Goal: Task Accomplishment & Management: Manage account settings

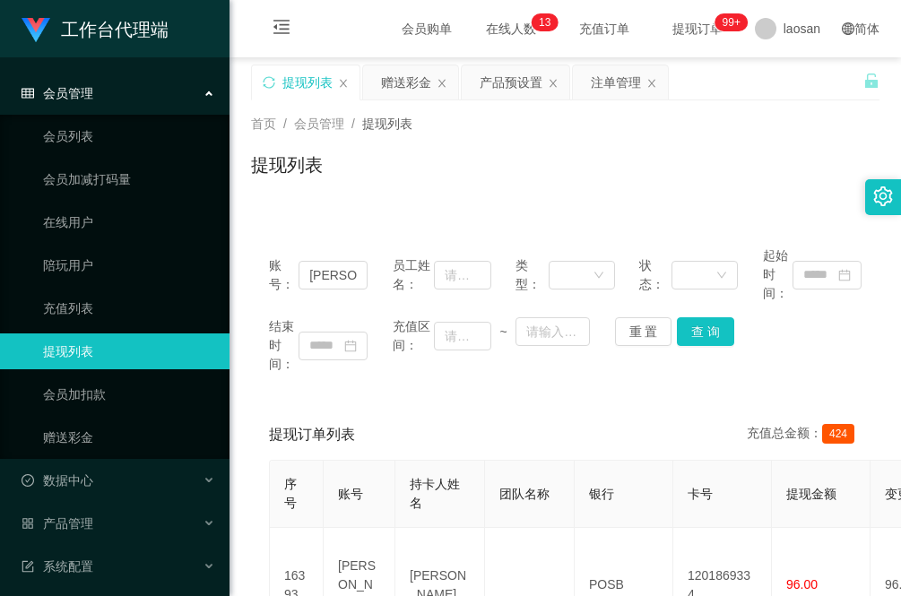
scroll to position [91, 0]
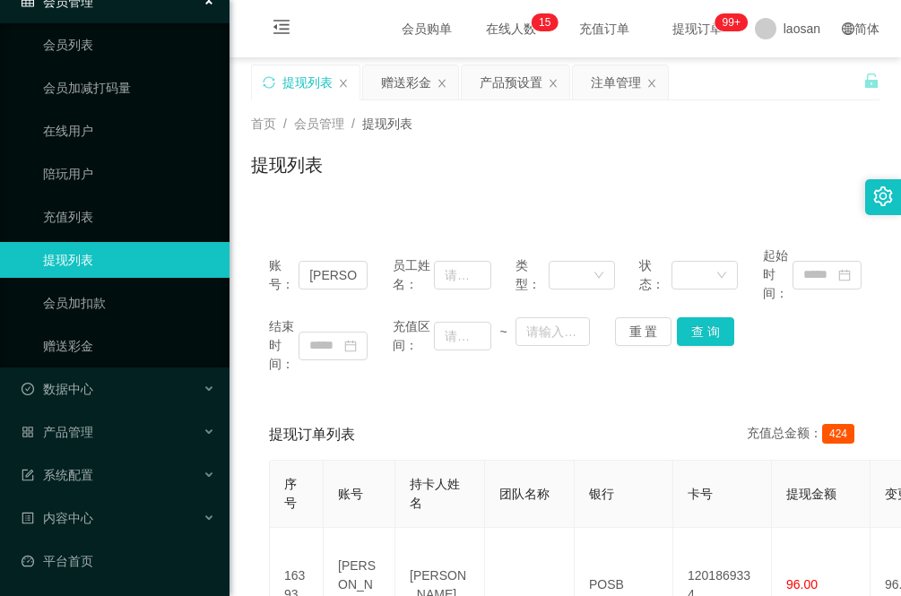
click at [309, 216] on div "账号： [PERSON_NAME] 员工姓名： 类型： 状态： 起始时间： 结束时间： 充值区间： ~ 重 置 查 询 提现订单列表 充值总金额： 424 序…" at bounding box center [565, 568] width 628 height 722
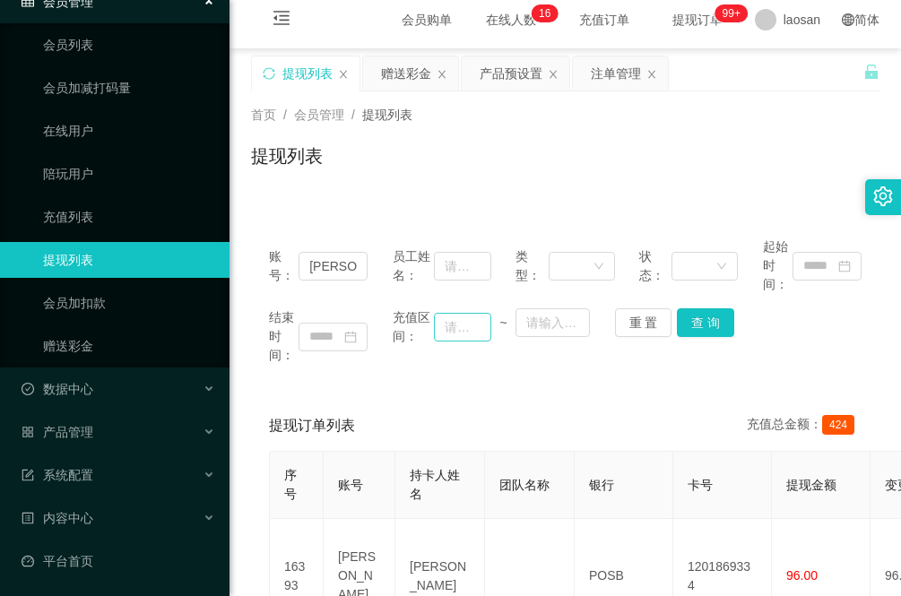
scroll to position [0, 0]
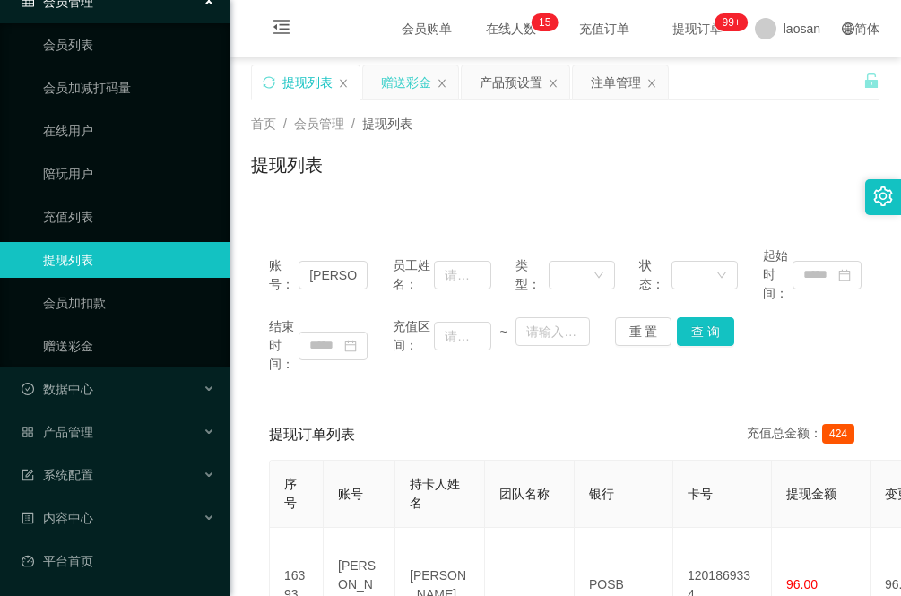
click at [414, 82] on div "赠送彩金" at bounding box center [406, 82] width 50 height 34
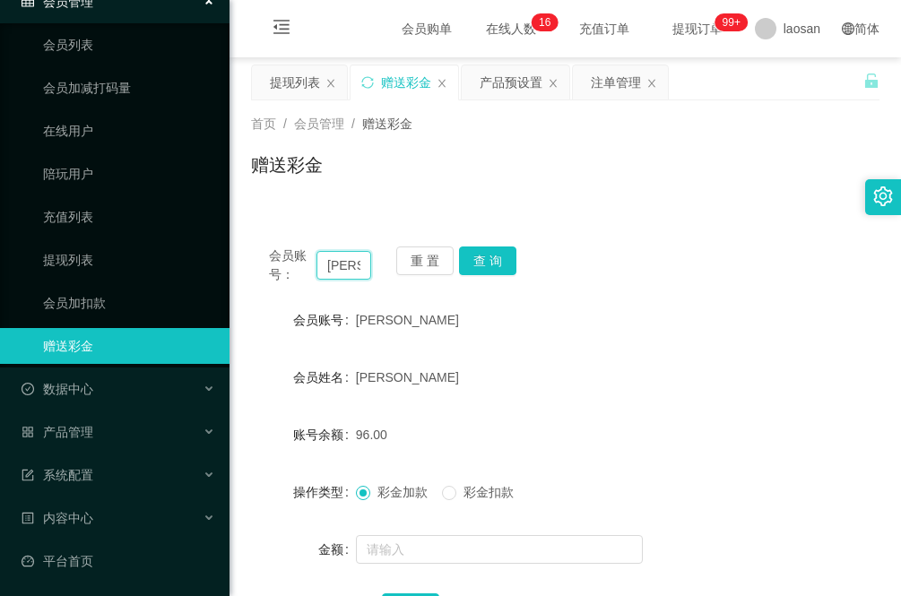
drag, startPoint x: 357, startPoint y: 263, endPoint x: 288, endPoint y: 267, distance: 69.2
click at [288, 267] on div "会员账号： [PERSON_NAME]" at bounding box center [320, 265] width 102 height 38
paste input "Yeojx88"
type input "Yeojx88"
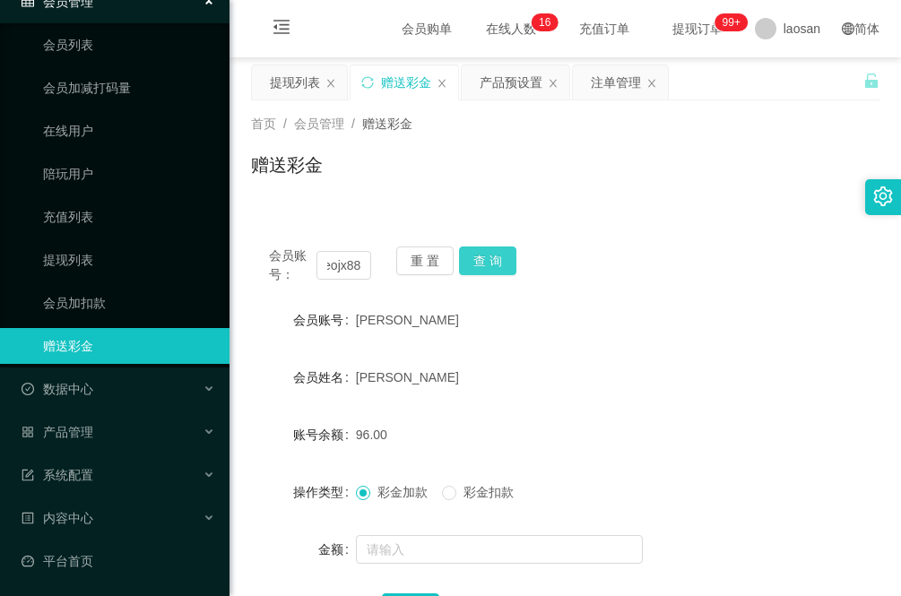
click at [494, 258] on button "查 询" at bounding box center [487, 260] width 57 height 29
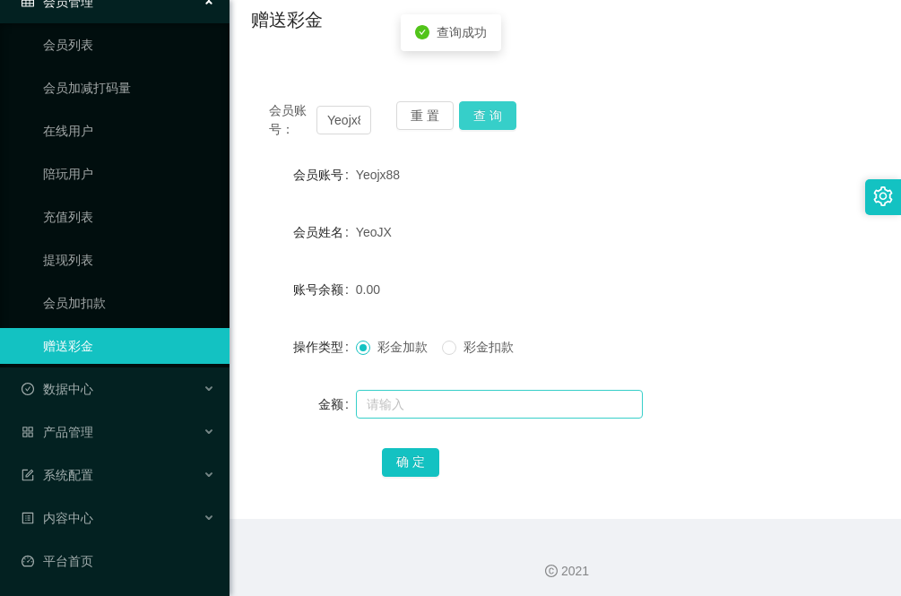
scroll to position [151, 0]
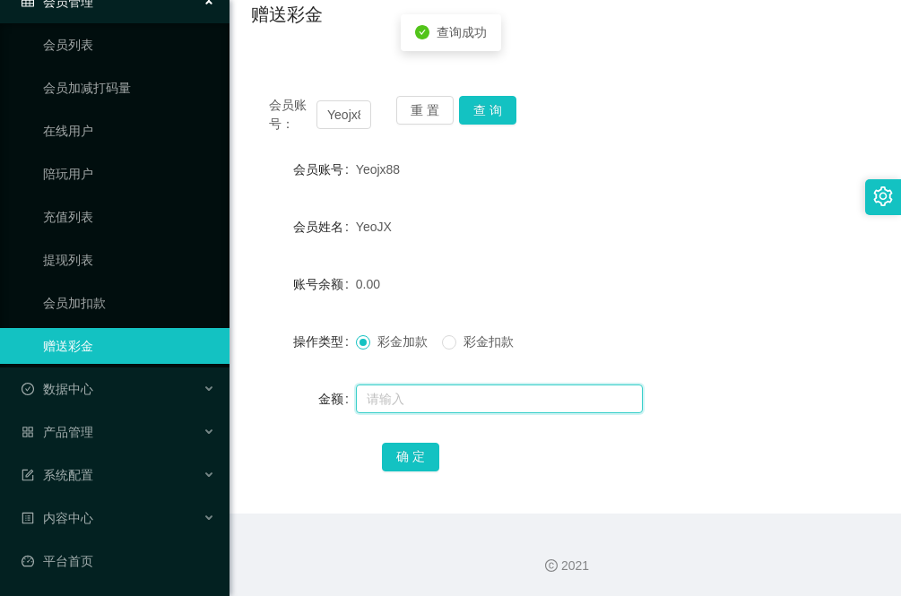
click at [381, 390] on input "text" at bounding box center [499, 398] width 287 height 29
type input "1000"
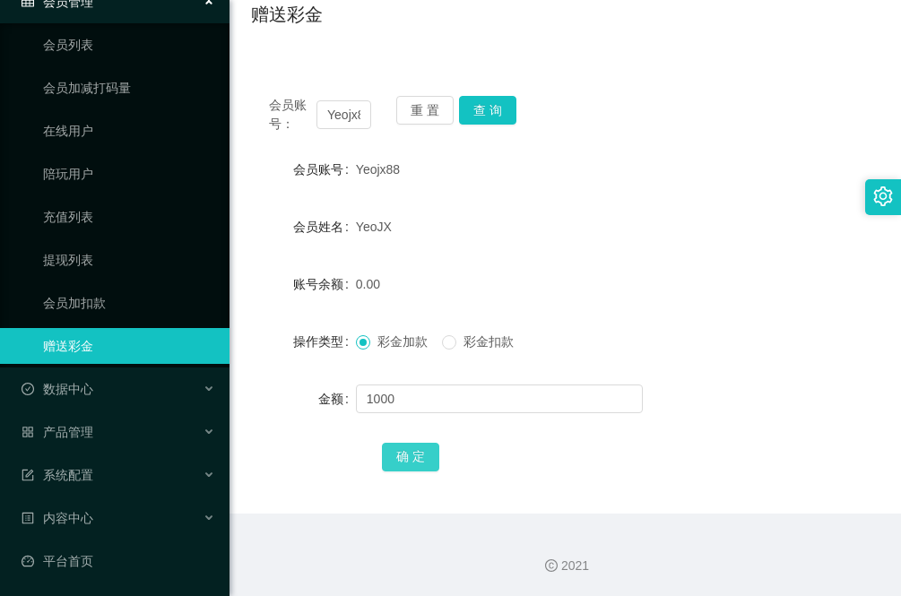
click at [409, 457] on button "确 定" at bounding box center [410, 457] width 57 height 29
click at [337, 103] on input "Yeojx88" at bounding box center [343, 114] width 55 height 29
type input "[PERSON_NAME]"
drag, startPoint x: 404, startPoint y: 168, endPoint x: 347, endPoint y: 168, distance: 57.4
click at [347, 168] on div "会员账号 Yeojx88" at bounding box center [565, 169] width 628 height 36
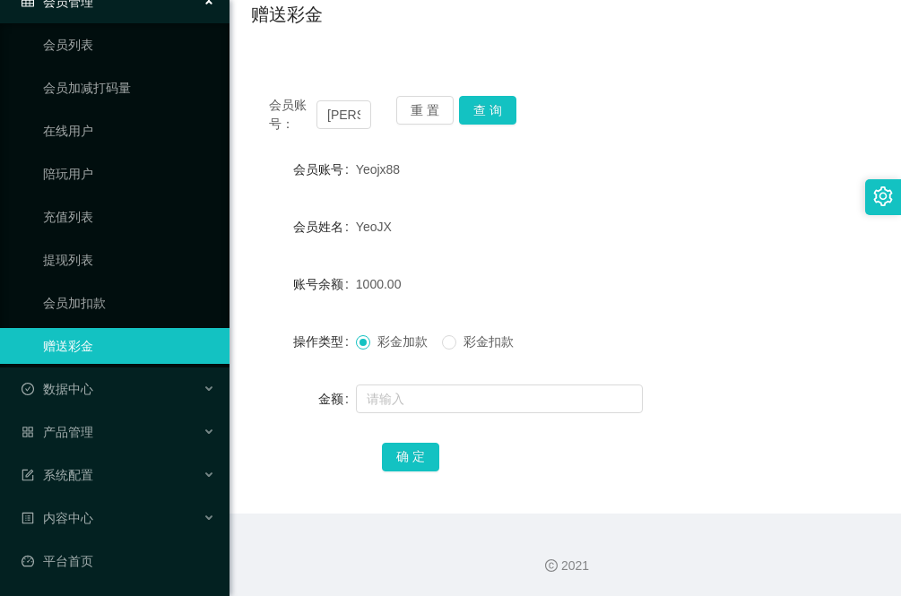
copy div "会员账号 Yeojx88"
click at [348, 113] on input "[PERSON_NAME]" at bounding box center [343, 114] width 55 height 29
paste input "Yeojx88"
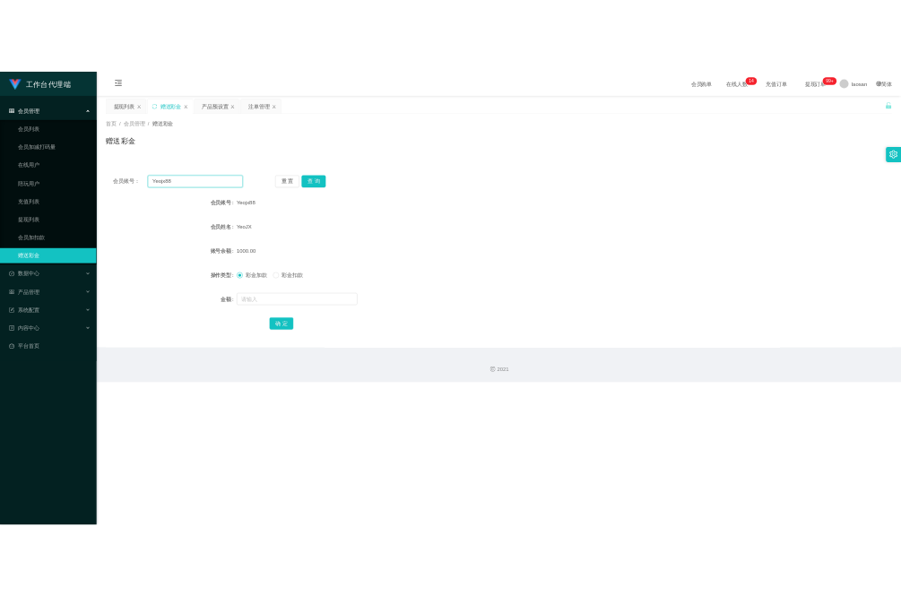
scroll to position [0, 0]
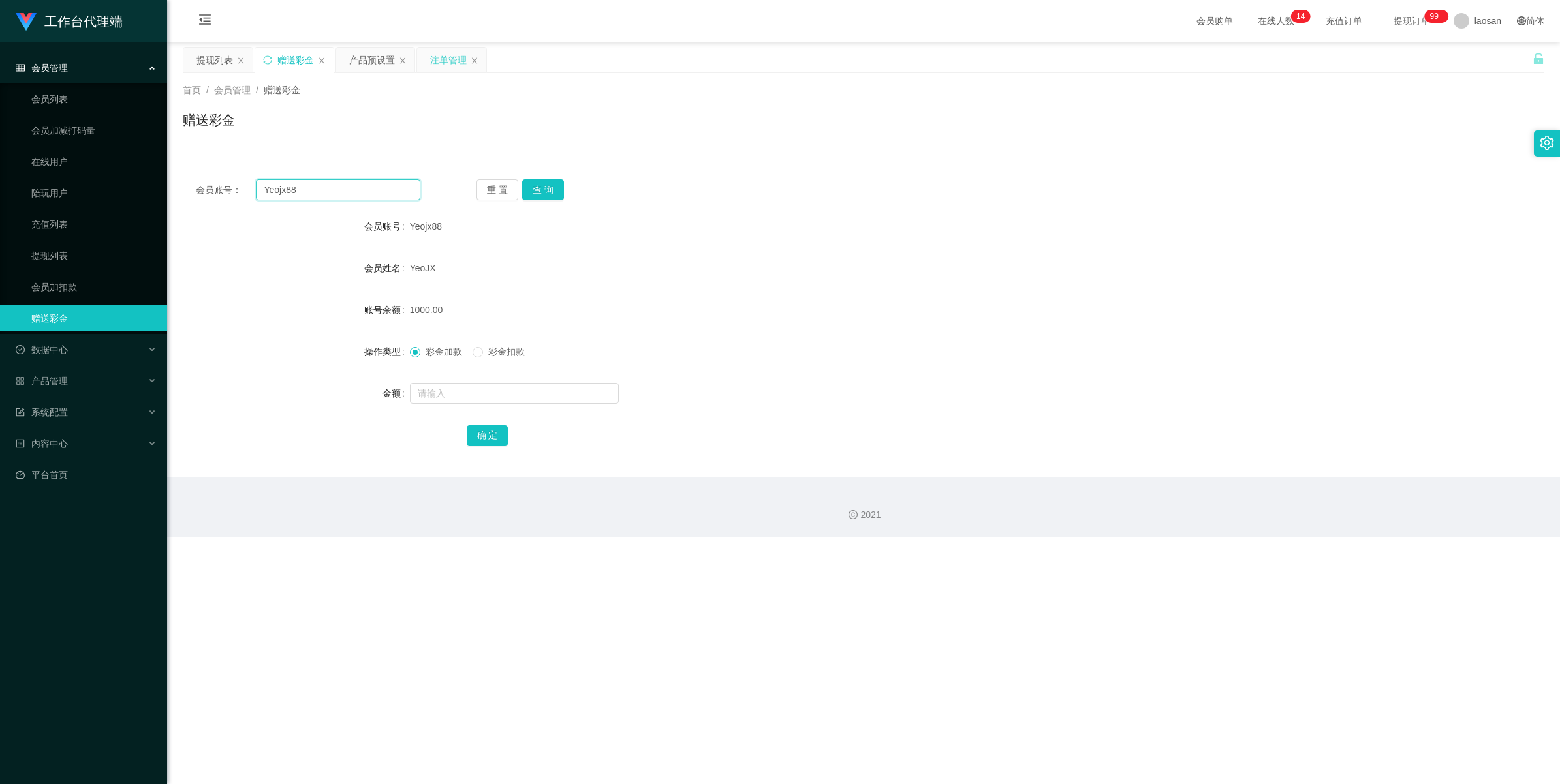
type input "Yeojx88"
click at [444, 60] on div "注单管理" at bounding box center [449, 60] width 36 height 25
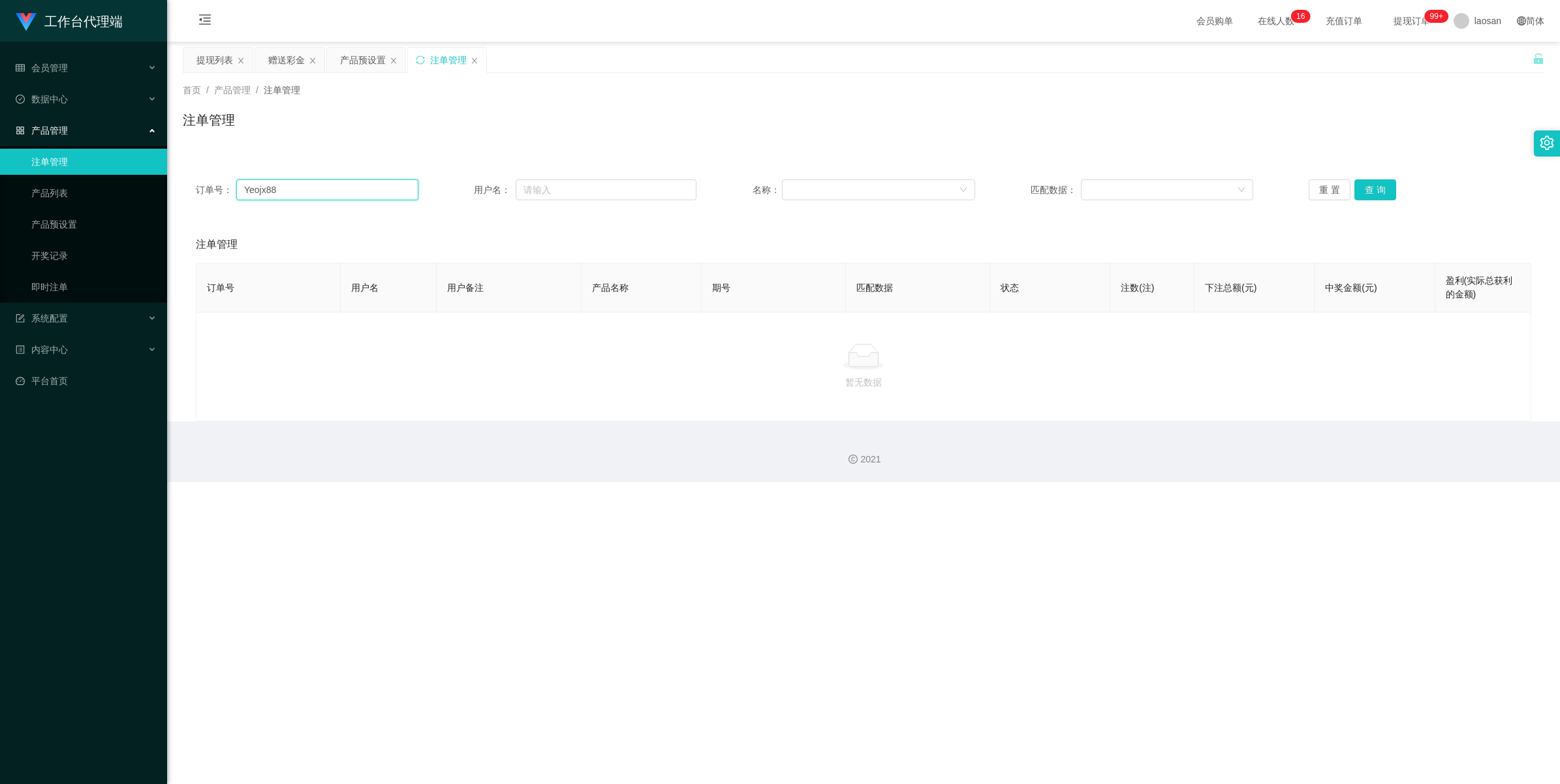
drag, startPoint x: 304, startPoint y: 191, endPoint x: 186, endPoint y: 179, distance: 118.6
click at [186, 179] on div "订单号： Yeojx88 用户名： 名称： 匹配数据： 重 置 查 询" at bounding box center [863, 190] width 1361 height 47
click at [655, 194] on button "查 询" at bounding box center [1375, 189] width 42 height 21
click at [328, 183] on input "Yeojx88" at bounding box center [327, 189] width 182 height 21
click at [655, 192] on button "查 询" at bounding box center [1375, 189] width 42 height 21
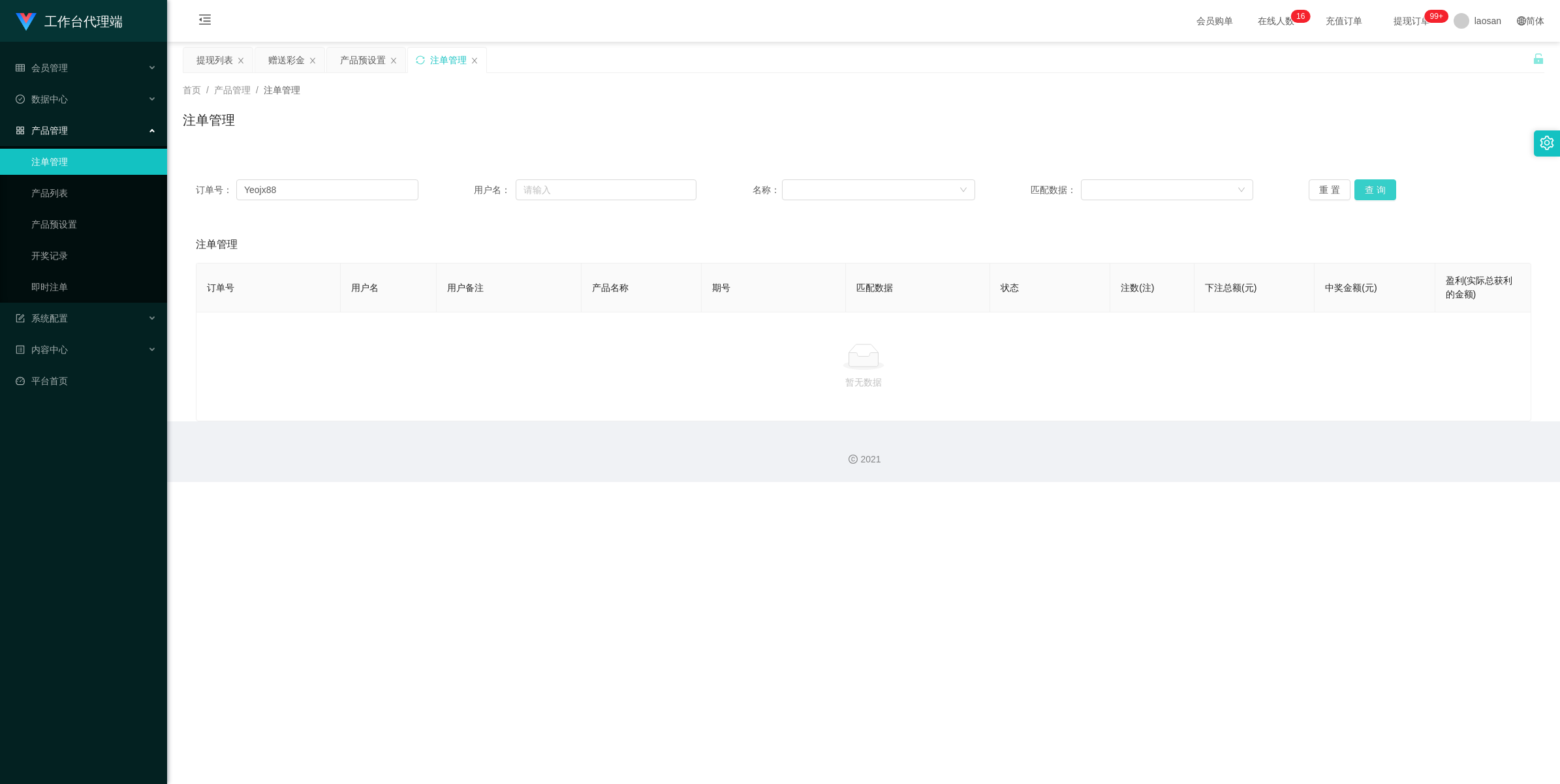
click at [655, 192] on button "查 询" at bounding box center [1375, 189] width 42 height 21
drag, startPoint x: 299, startPoint y: 186, endPoint x: 191, endPoint y: 186, distance: 108.0
click at [191, 186] on div "订单号： Yeojx88 用户名： 名称： 匹配数据： 重 置 查 询" at bounding box center [863, 190] width 1361 height 47
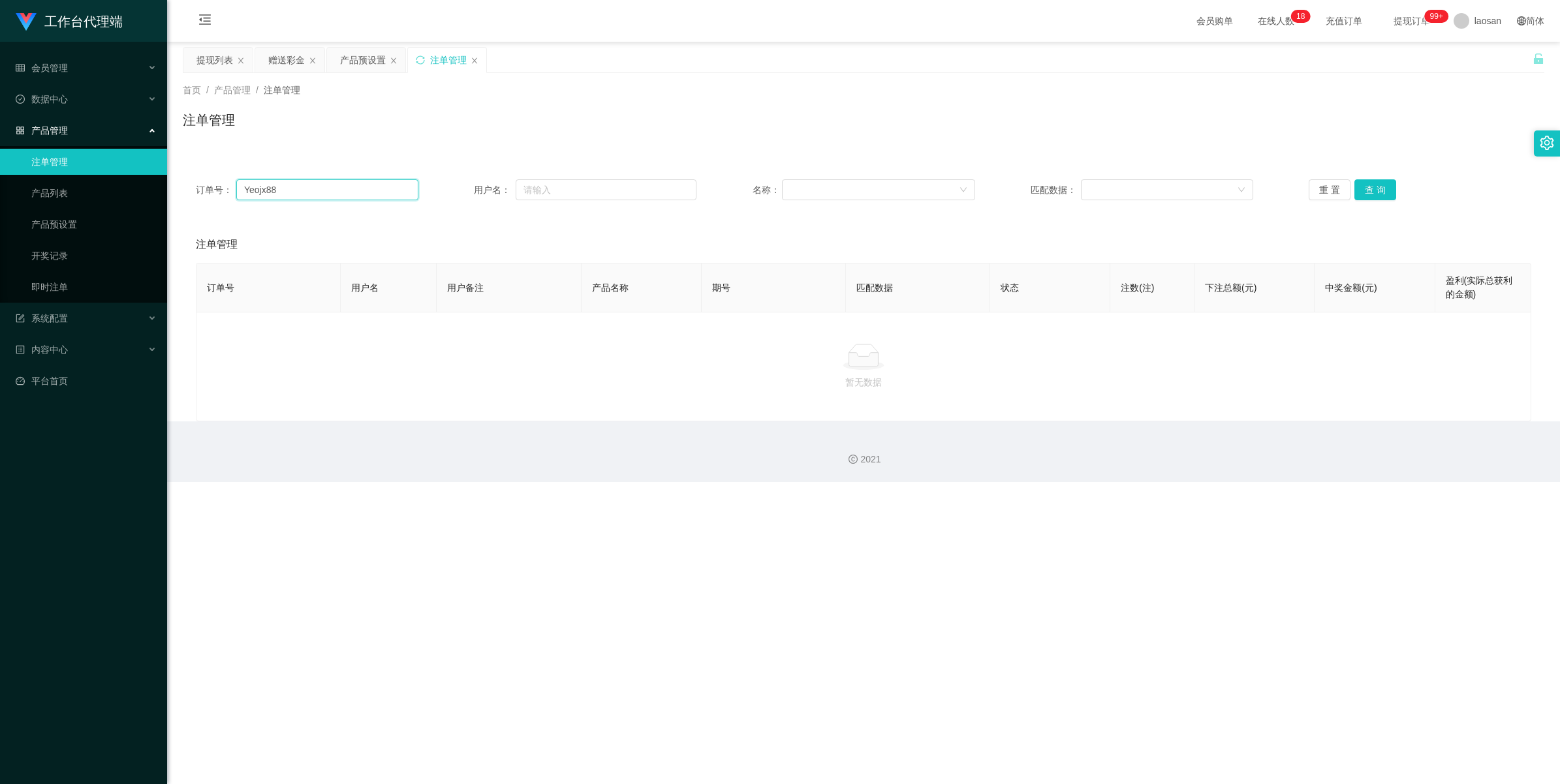
paste input "text"
click at [299, 187] on input "Yeojx88" at bounding box center [327, 189] width 182 height 21
click at [655, 188] on button "查 询" at bounding box center [1375, 189] width 42 height 21
type input "Yeojx88"
click at [210, 56] on div "提现列表" at bounding box center [215, 60] width 36 height 25
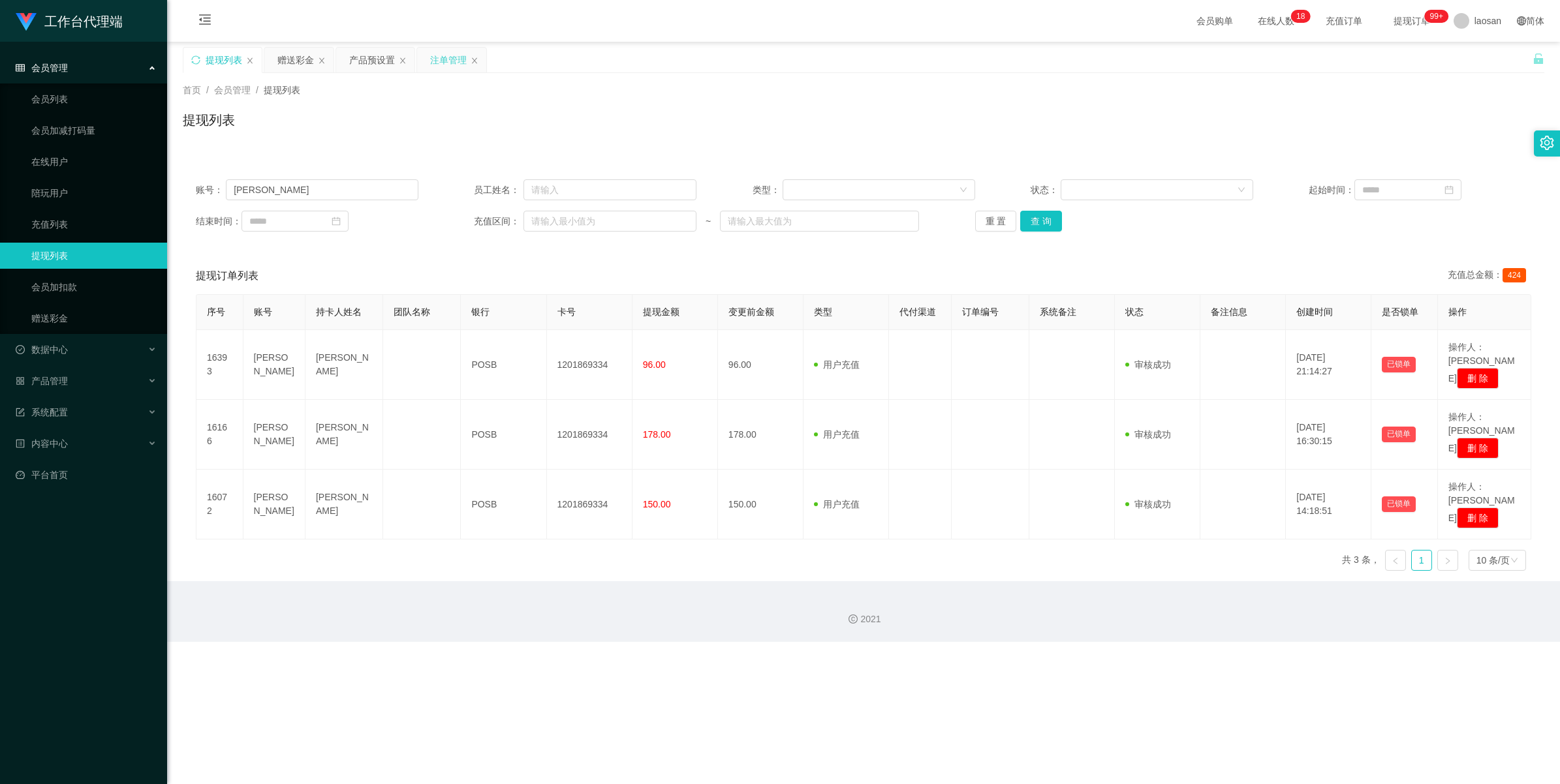
click at [461, 59] on div "注单管理" at bounding box center [449, 60] width 36 height 25
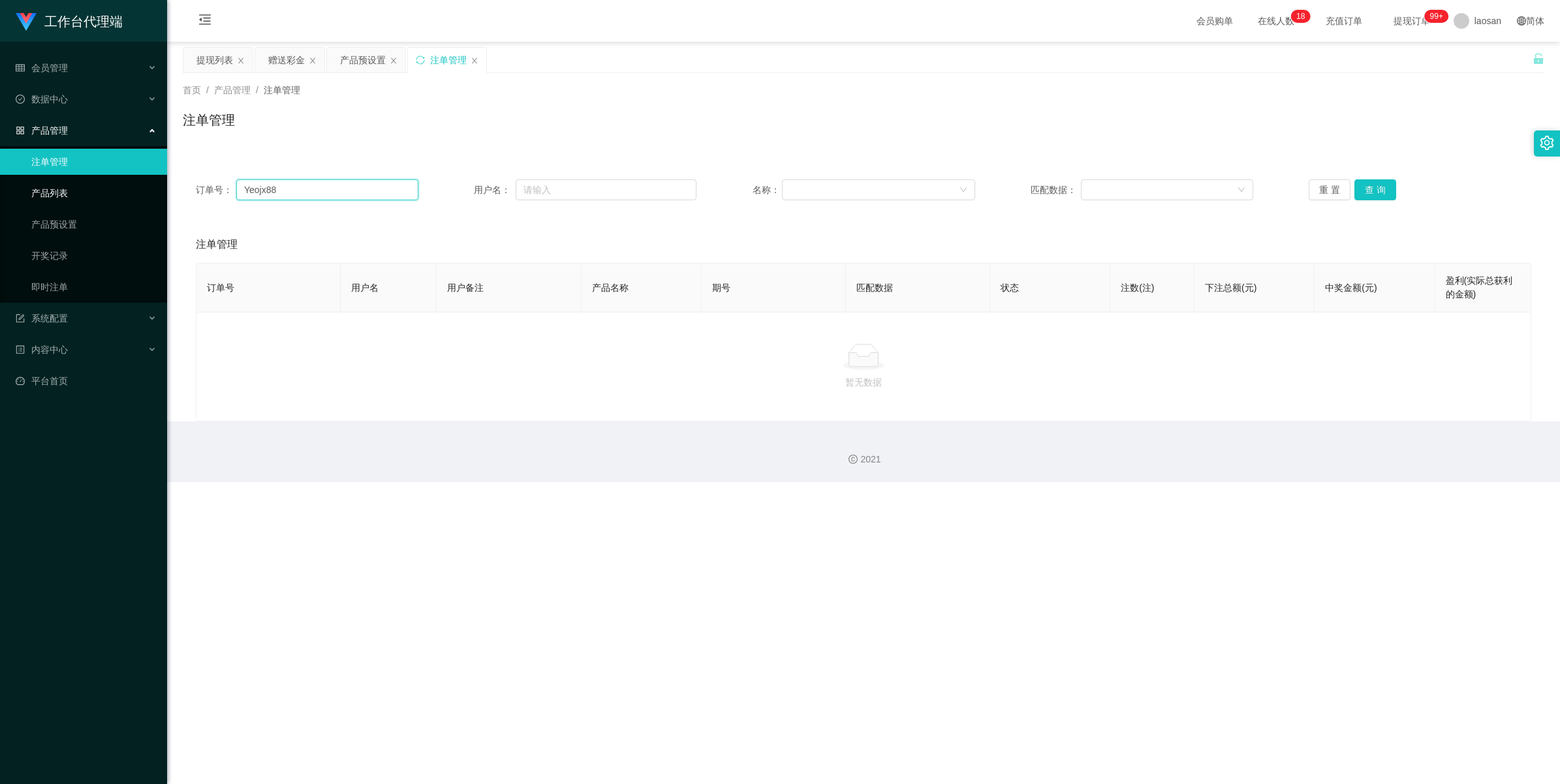
drag, startPoint x: 299, startPoint y: 190, endPoint x: 135, endPoint y: 189, distance: 164.0
click at [135, 189] on section "工作台代理端 会员管理 会员列表 会员加减打码量 在线用户 陪玩用户 充值列表 提现列表 会员加扣款 赠送彩金 数据中心 员工统计 团队统计 产品管理 注单管…" at bounding box center [780, 241] width 1560 height 482
paste input "text"
click at [655, 192] on button "查 询" at bounding box center [1375, 189] width 42 height 21
type input "Yeojx88"
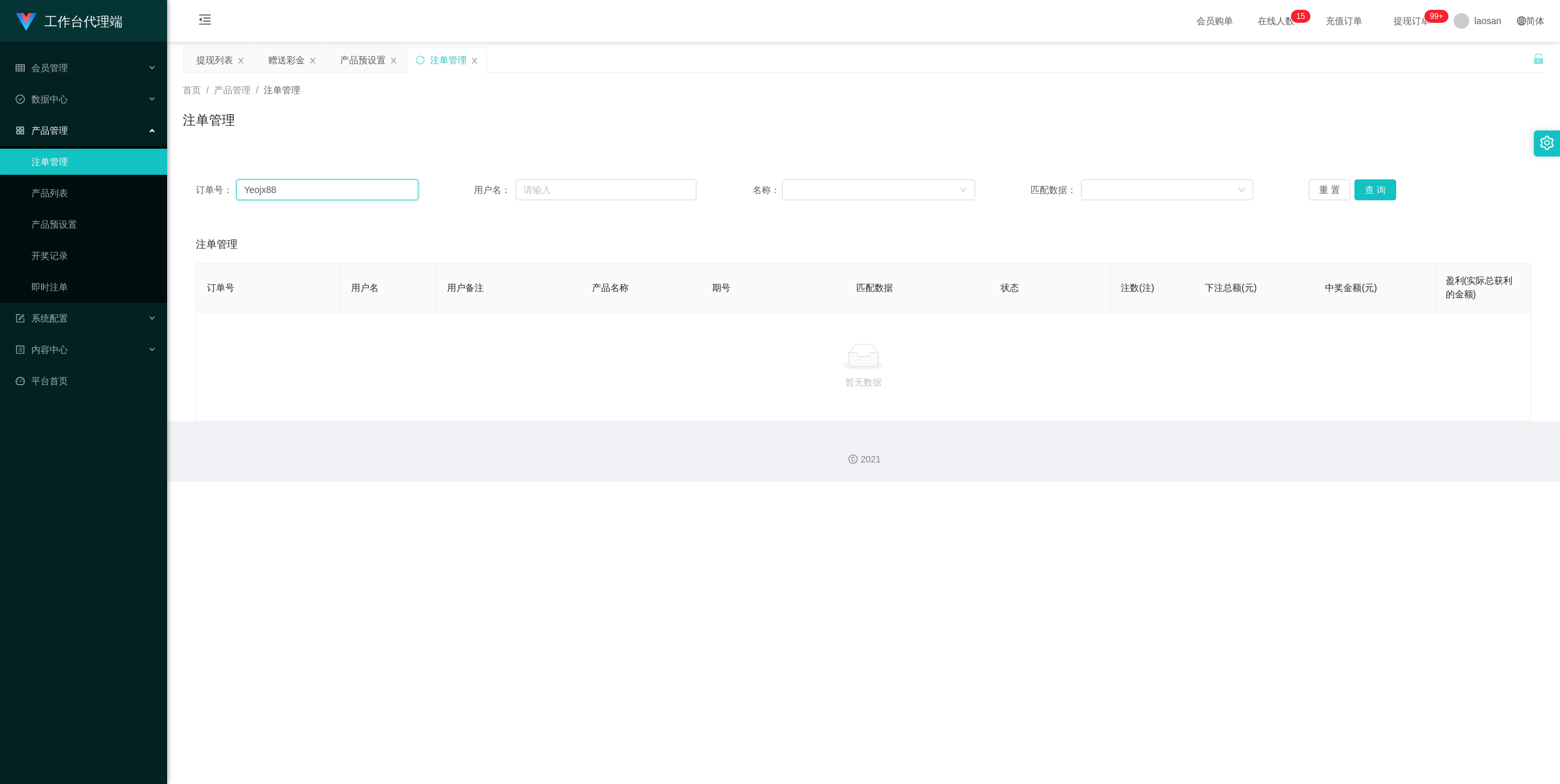
drag, startPoint x: 305, startPoint y: 189, endPoint x: 269, endPoint y: 188, distance: 36.0
click at [157, 184] on section "工作台代理端 会员管理 会员列表 会员加减打码量 在线用户 陪玩用户 充值列表 提现列表 会员加扣款 赠送彩金 数据中心 员工统计 团队统计 产品管理 注单管…" at bounding box center [780, 241] width 1560 height 482
click at [655, 192] on button "查 询" at bounding box center [1375, 189] width 42 height 21
click at [217, 60] on div "提现列表" at bounding box center [215, 60] width 36 height 25
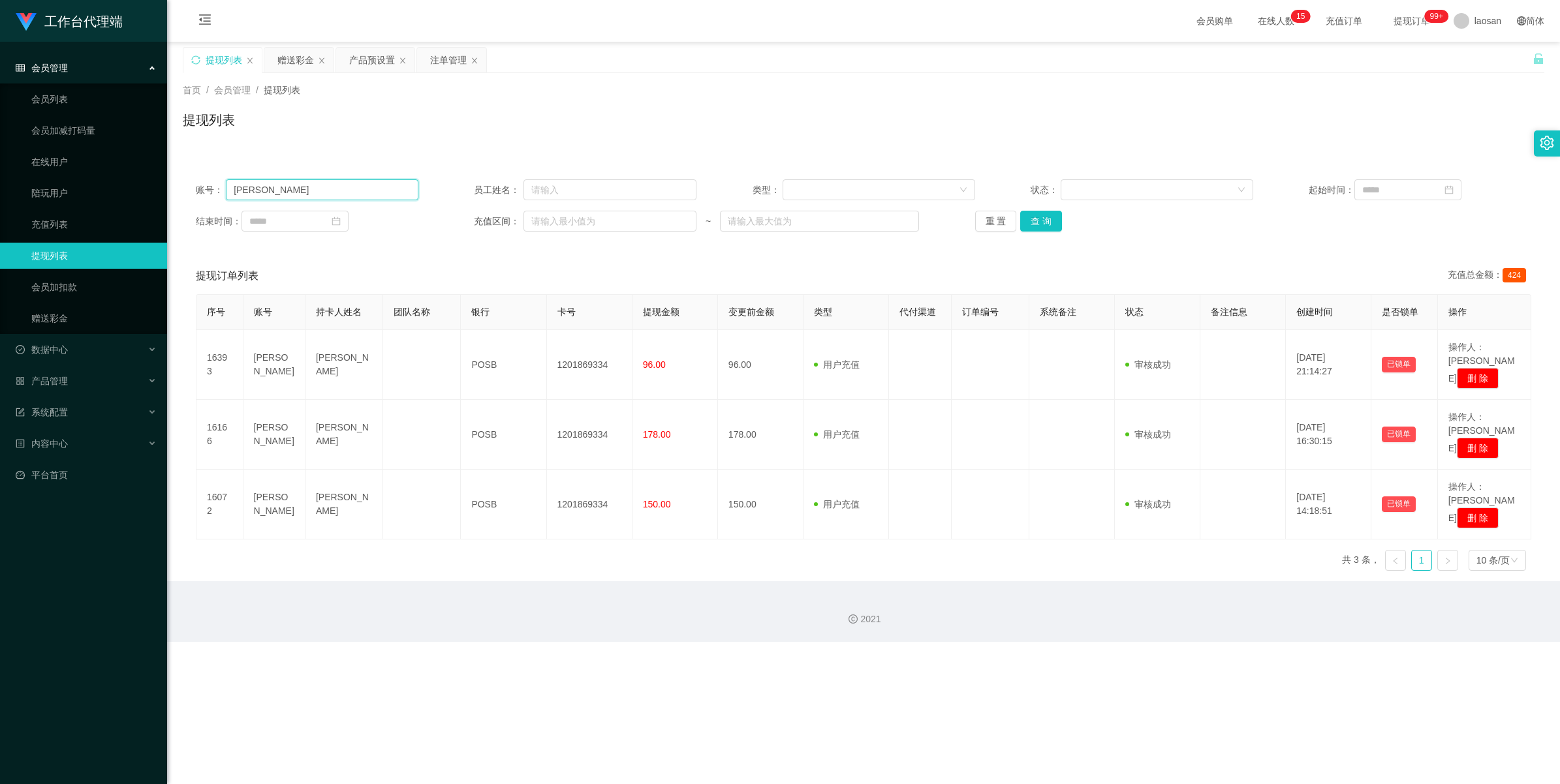
drag, startPoint x: 302, startPoint y: 194, endPoint x: 138, endPoint y: 175, distance: 165.1
click at [138, 175] on section "工作台代理端 会员管理 会员列表 会员加减打码量 在线用户 陪玩用户 充值列表 提现列表 会员加扣款 赠送彩金 数据中心 员工统计 团队统计 产品管理 注单管…" at bounding box center [780, 321] width 1560 height 642
paste input "Yeojx88"
type input "Yeojx88"
click at [285, 56] on div "赠送彩金" at bounding box center [296, 60] width 36 height 25
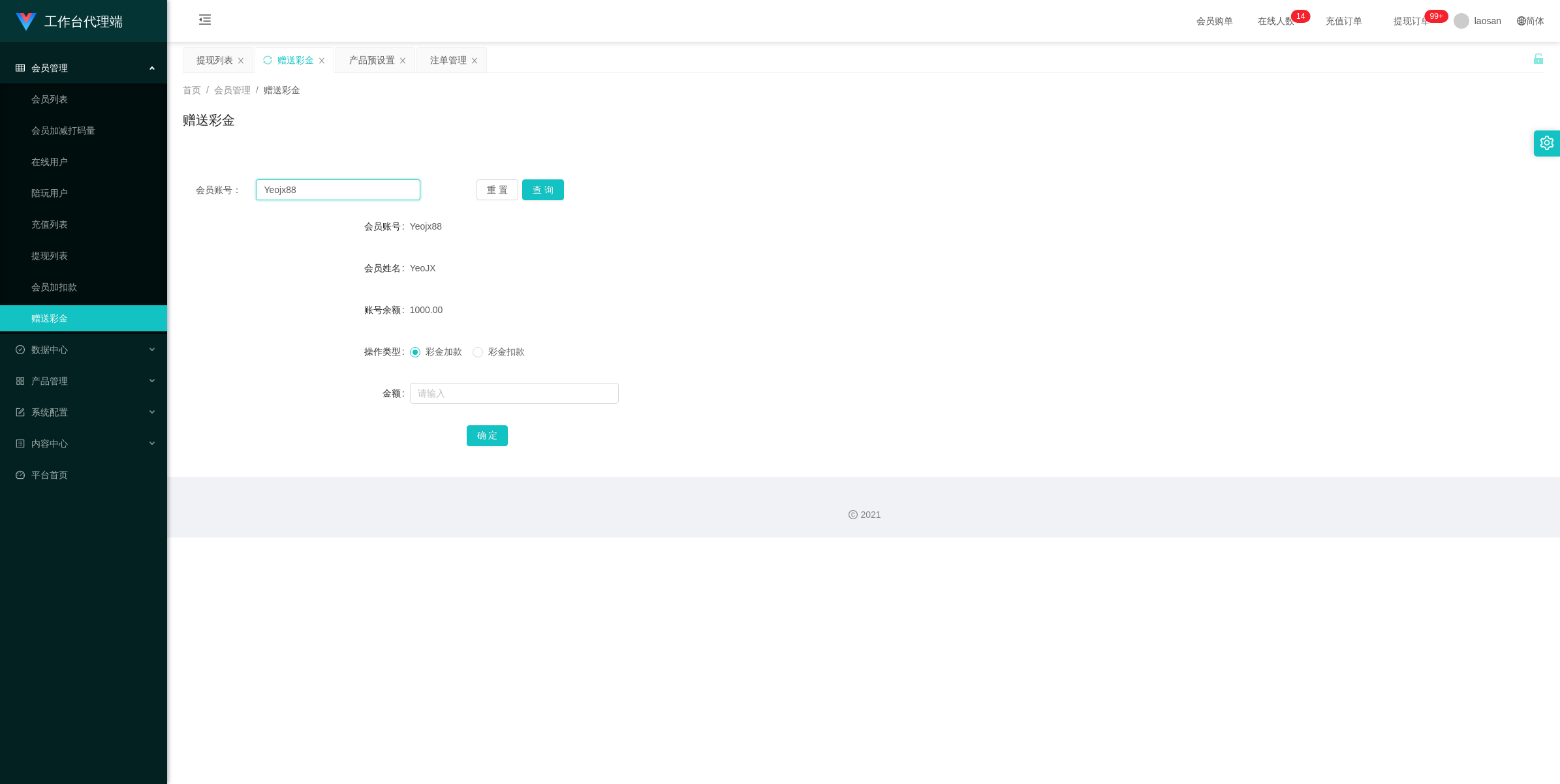
drag, startPoint x: 330, startPoint y: 191, endPoint x: 194, endPoint y: 183, distance: 136.2
click at [194, 183] on div "会员账号： Yeojx88 重 置 查 询" at bounding box center [863, 189] width 1361 height 21
paste input "text"
type input "Yeojx88"
click at [550, 188] on button "查 询" at bounding box center [543, 189] width 42 height 21
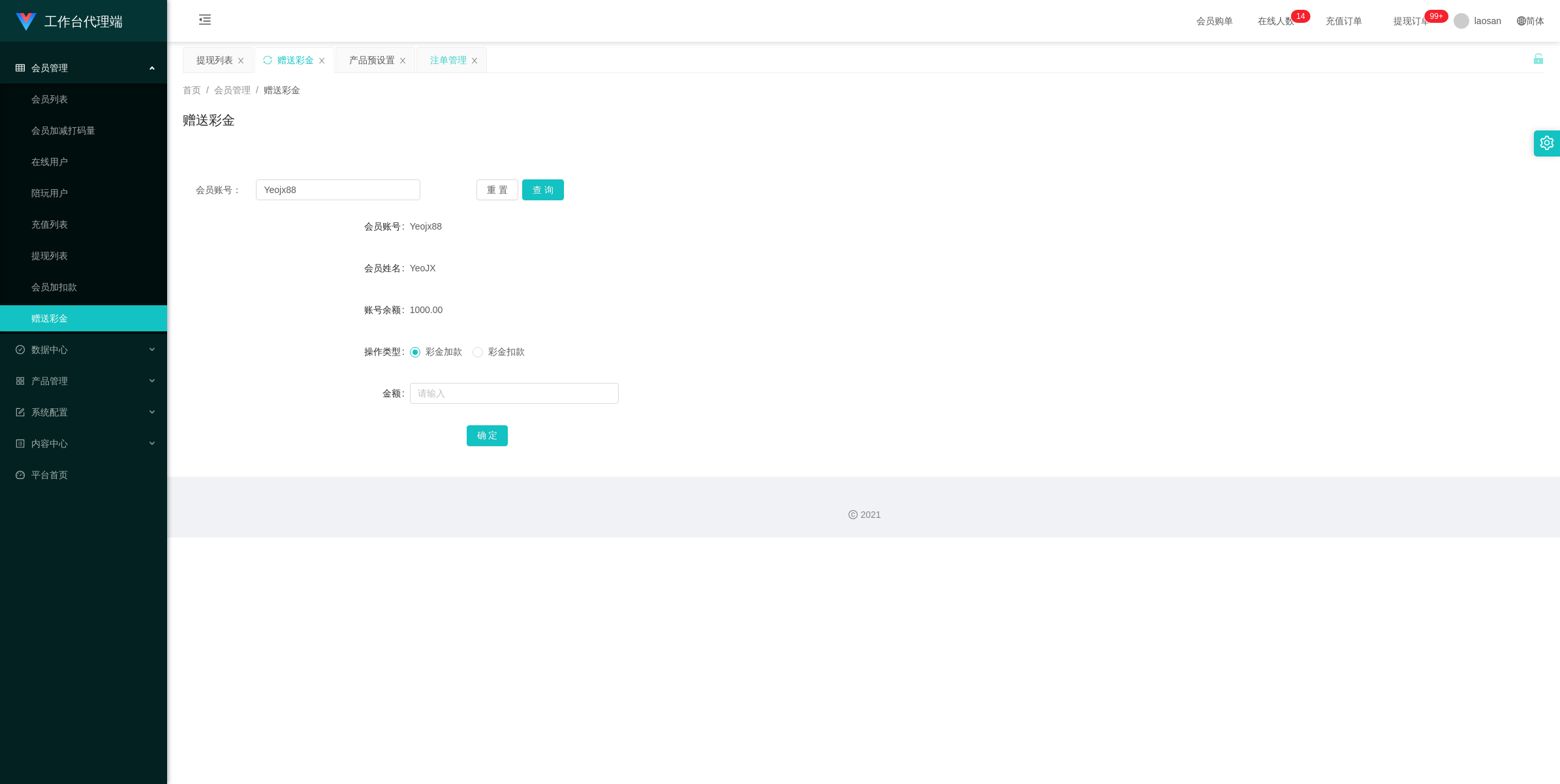
click at [455, 63] on div "注单管理" at bounding box center [449, 60] width 36 height 25
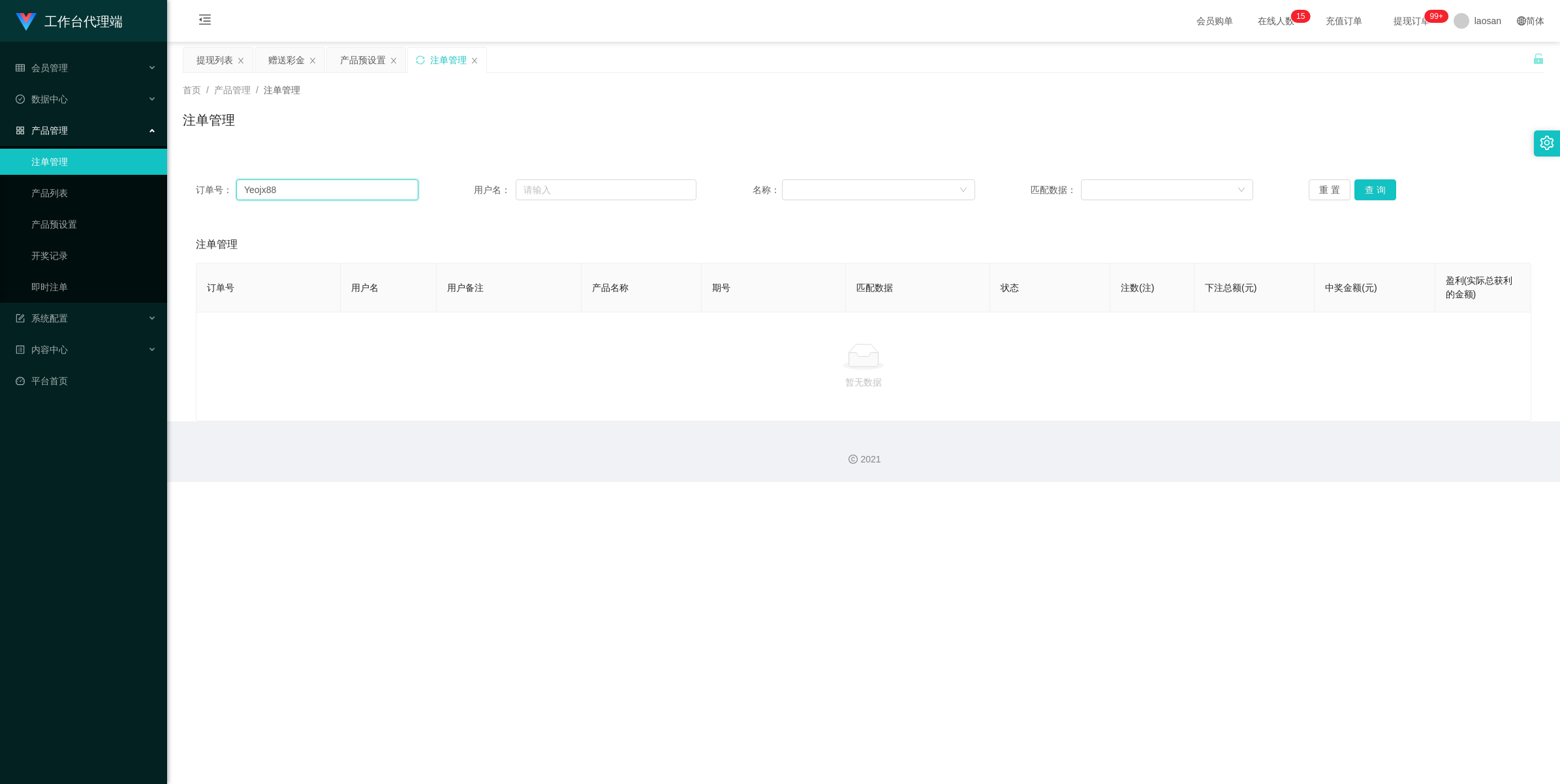
drag, startPoint x: 314, startPoint y: 193, endPoint x: 184, endPoint y: 186, distance: 130.2
click at [184, 186] on div "订单号： Yeojx88 用户名： 名称： 匹配数据： 重 置 查 询" at bounding box center [863, 190] width 1361 height 47
drag, startPoint x: 82, startPoint y: 129, endPoint x: 82, endPoint y: 92, distance: 37.0
click at [82, 129] on div "产品管理" at bounding box center [83, 130] width 167 height 26
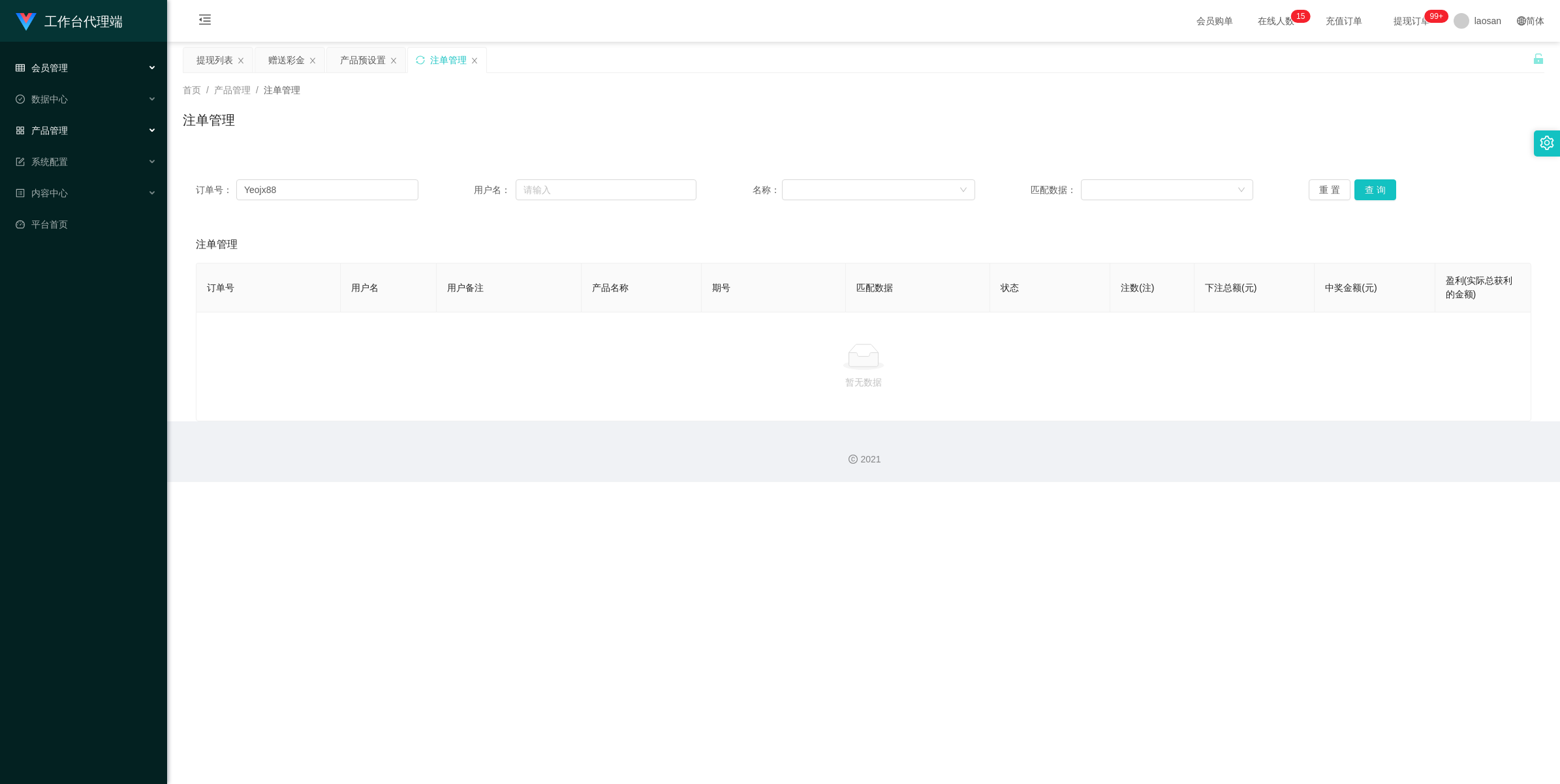
click at [75, 60] on div "会员管理" at bounding box center [83, 68] width 167 height 26
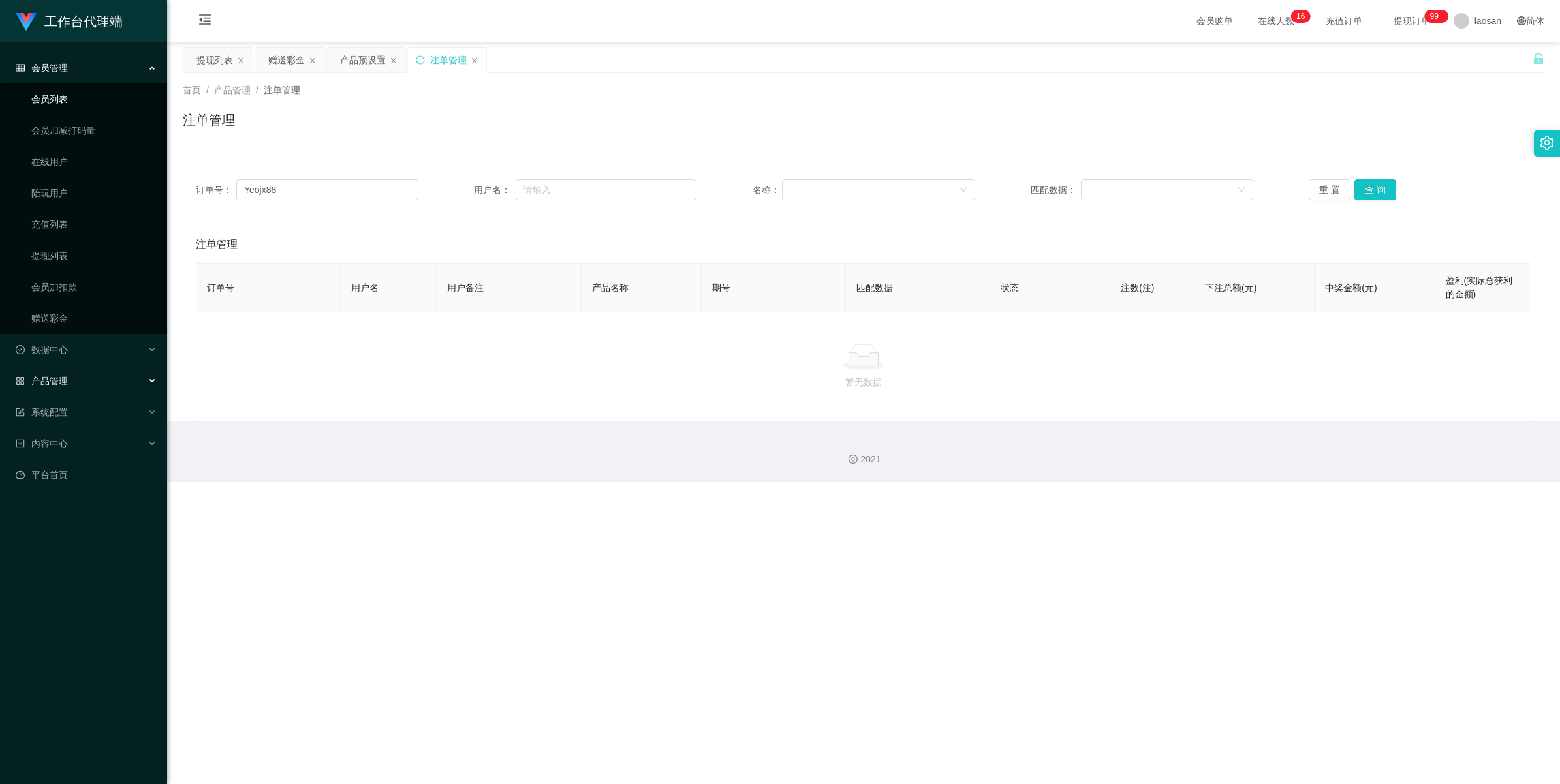
click at [88, 103] on link "会员列表" at bounding box center [94, 99] width 125 height 26
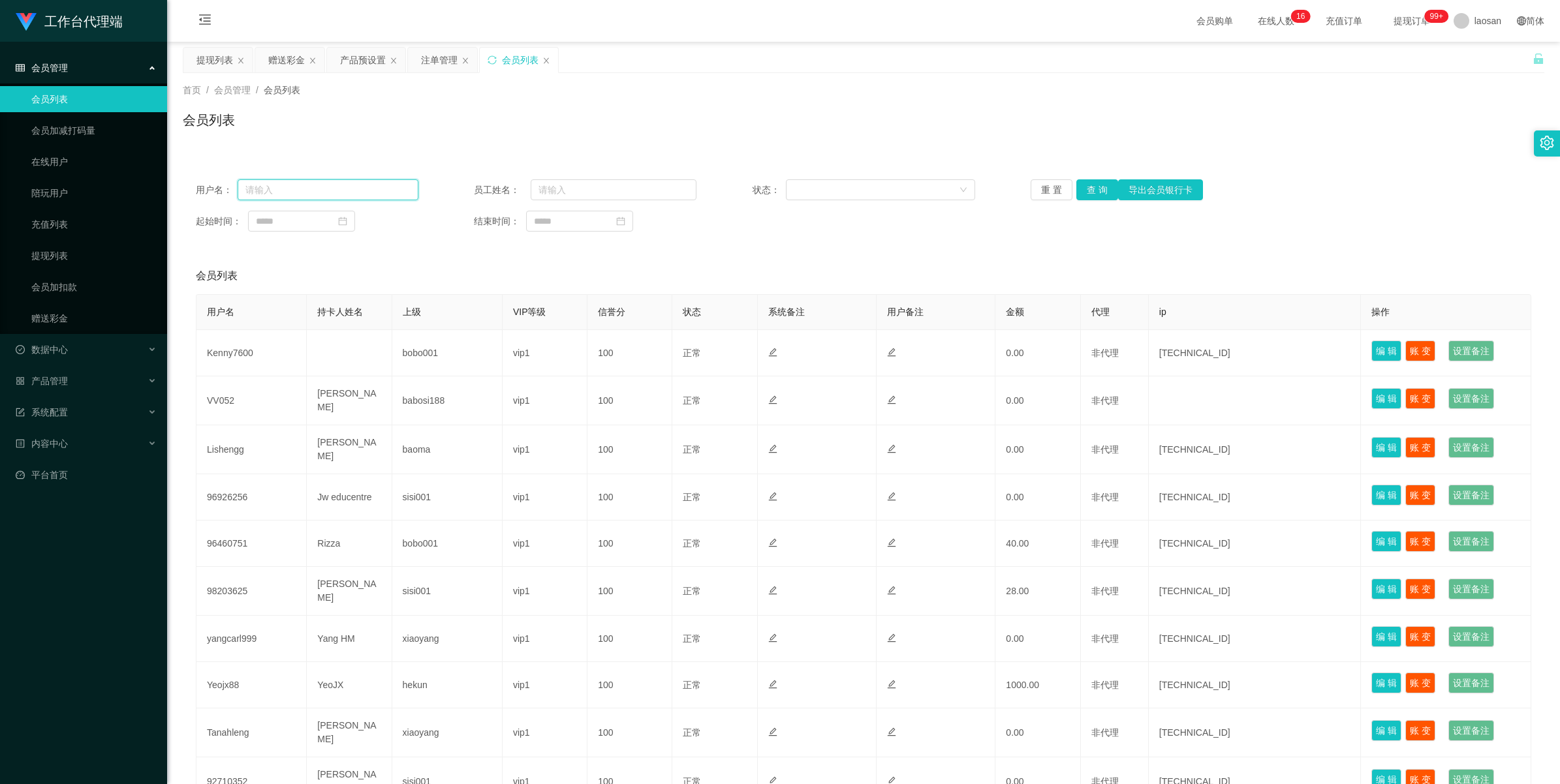
click at [305, 187] on input "text" at bounding box center [328, 189] width 181 height 21
paste input "Yeojx88"
type input "Yeojx88"
click at [655, 183] on button "查 询" at bounding box center [1097, 189] width 42 height 21
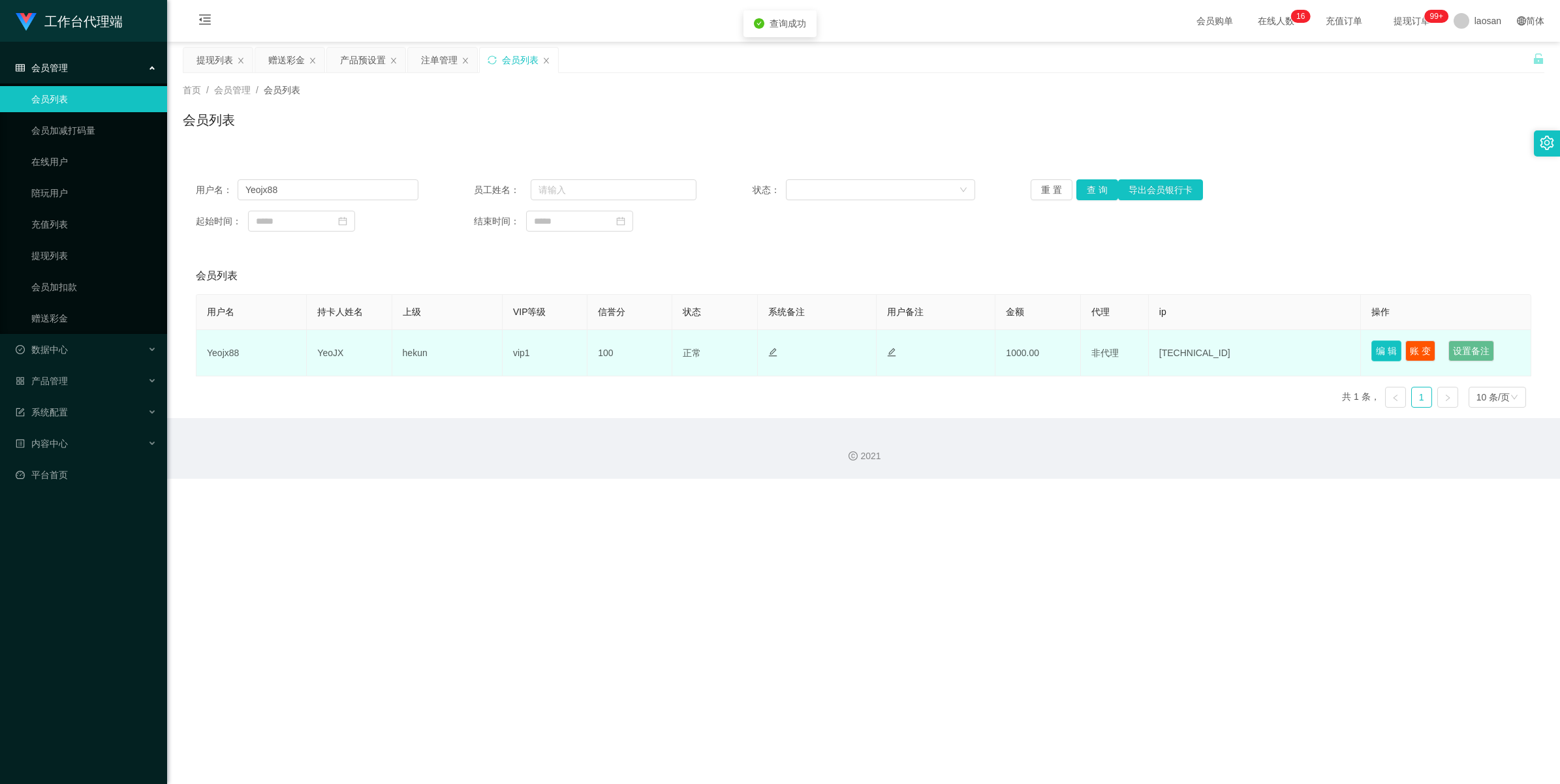
click at [655, 352] on button "编 辑" at bounding box center [1386, 351] width 30 height 21
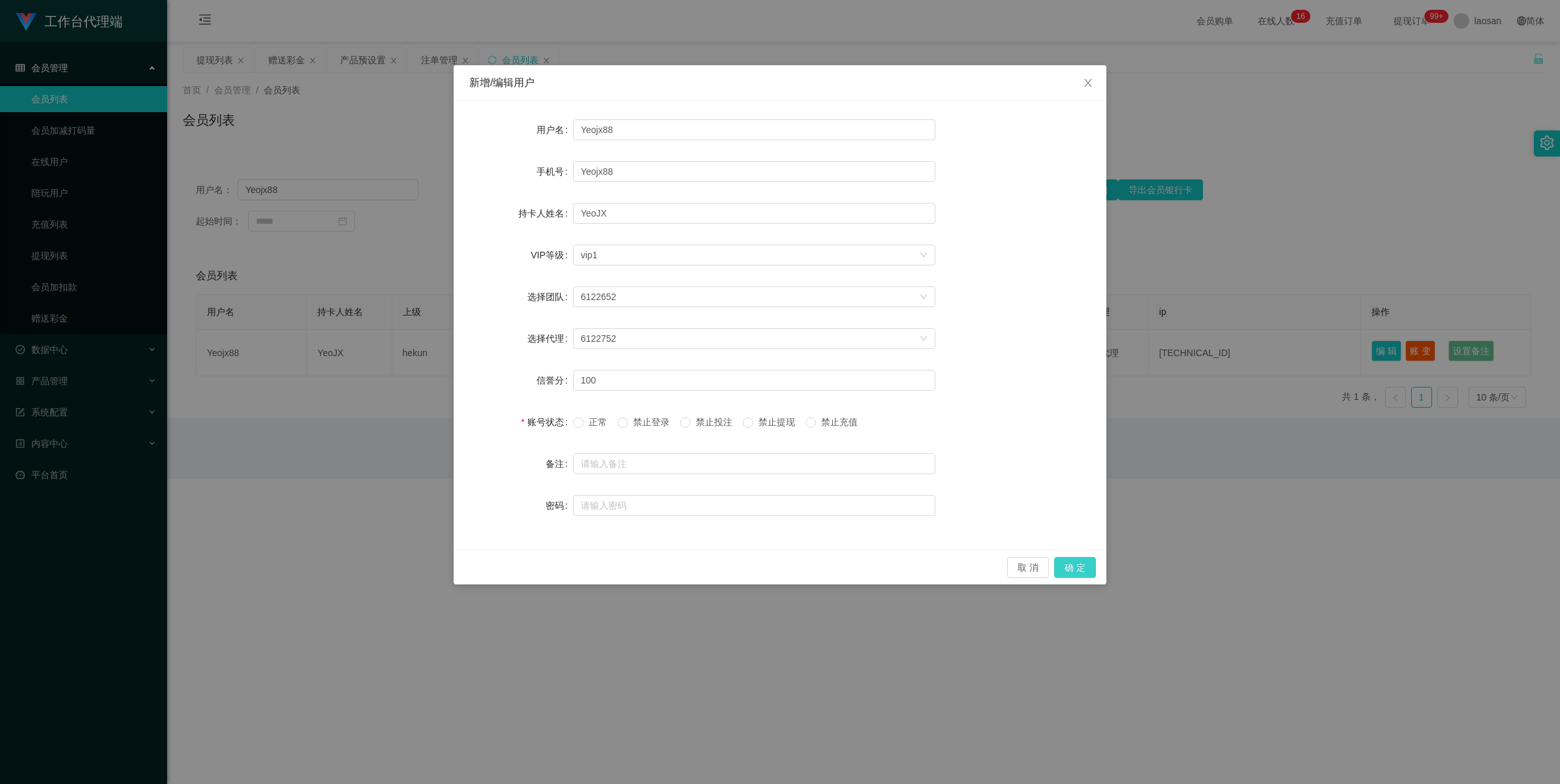
click at [655, 433] on button "确 定" at bounding box center [1074, 567] width 42 height 21
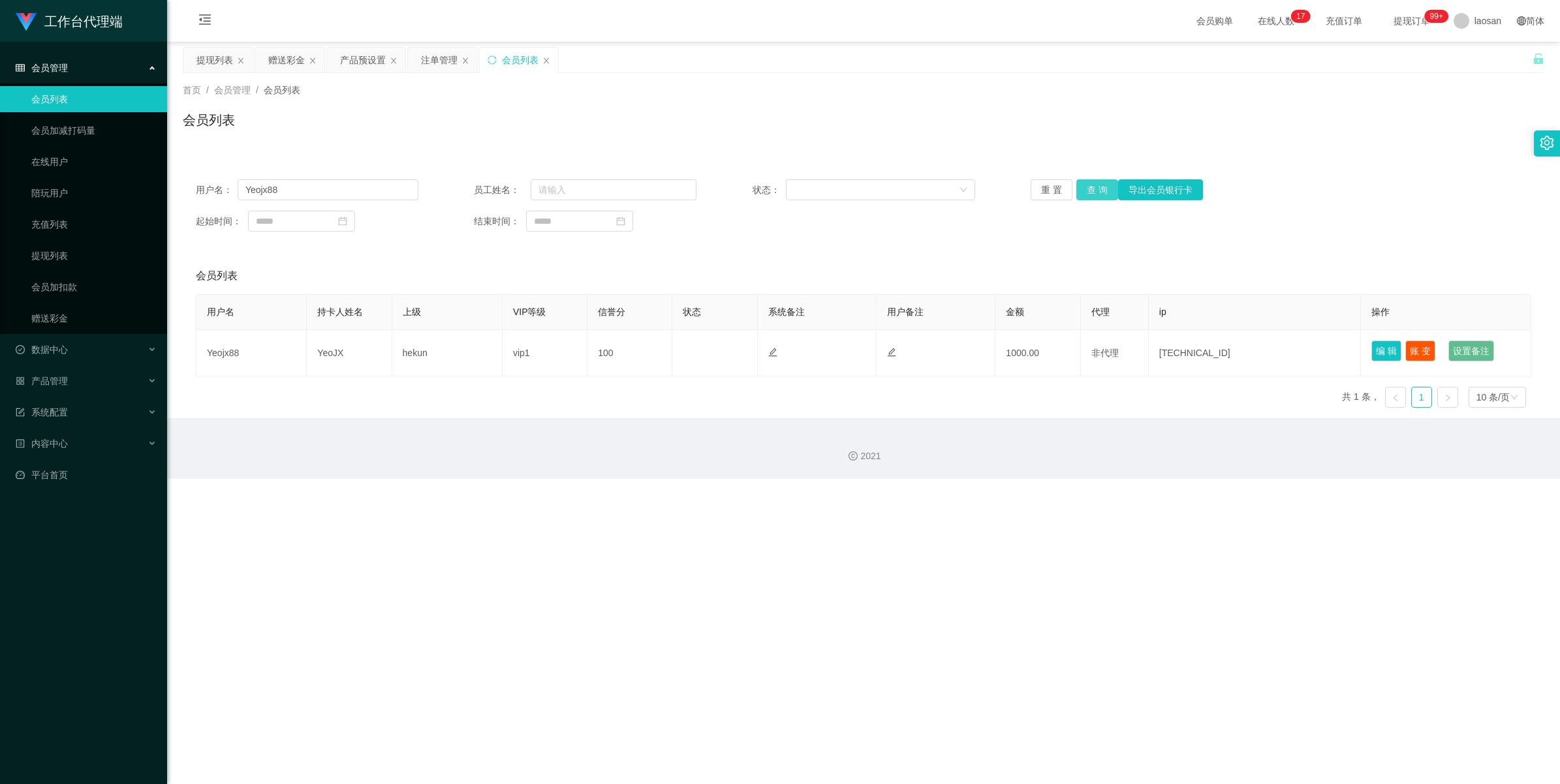
click at [655, 192] on button "查 询" at bounding box center [1097, 189] width 42 height 21
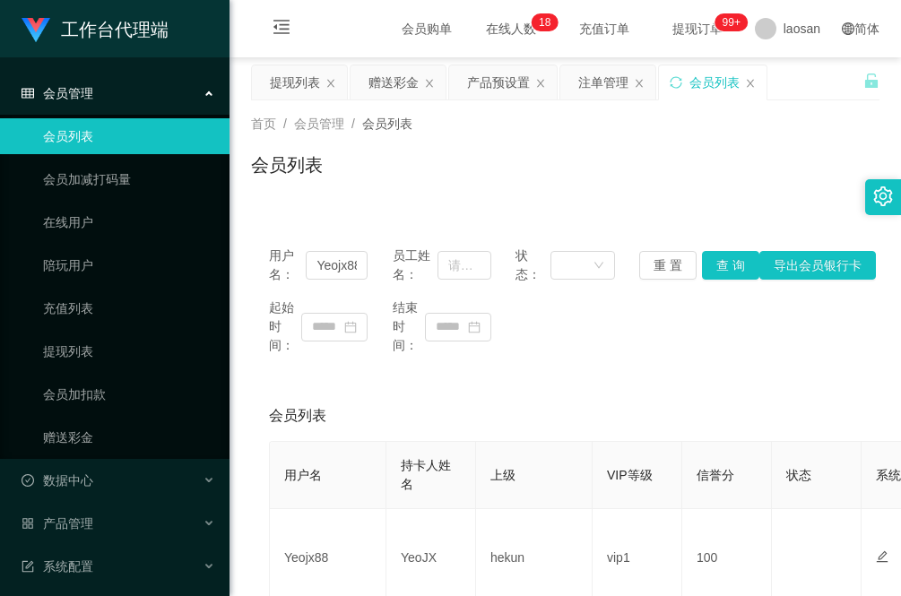
drag, startPoint x: 718, startPoint y: 82, endPoint x: 524, endPoint y: 164, distance: 210.4
click at [494, 150] on div "关闭左侧 关闭右侧 关闭其它 刷新页面 提现列表 赠送彩金 产品预设置 注单管理 会员列表 首页 / 会员管理 / 会员列表 / 会员列表 用户名： Yeoj…" at bounding box center [565, 365] width 628 height 600
click at [275, 200] on div "首页 / 会员管理 / 会员列表 / 会员列表" at bounding box center [564, 153] width 671 height 107
